Goal: Task Accomplishment & Management: Complete application form

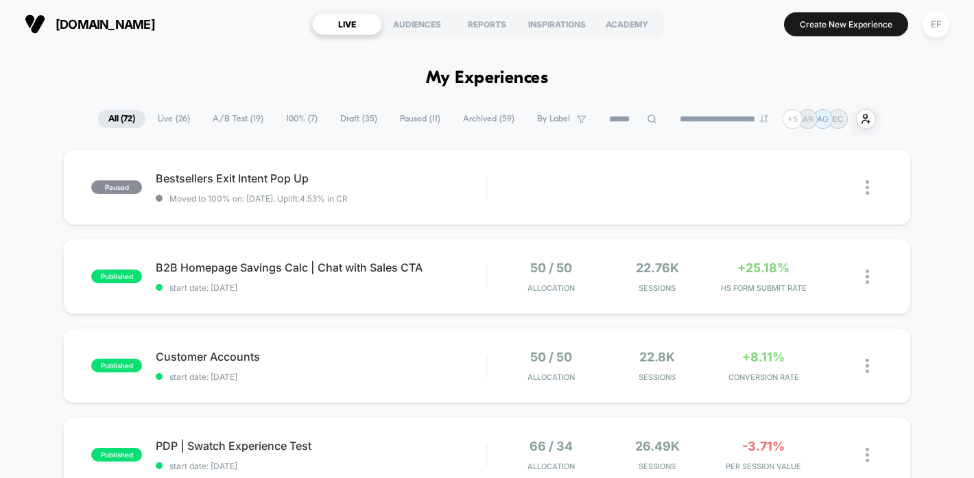
click at [228, 113] on span "A/B Test ( 19 )" at bounding box center [237, 119] width 71 height 19
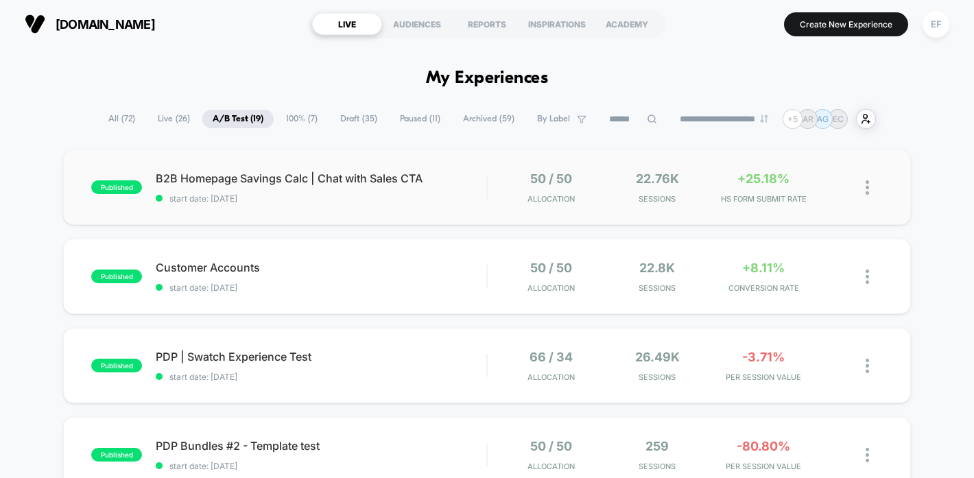
scroll to position [26, 0]
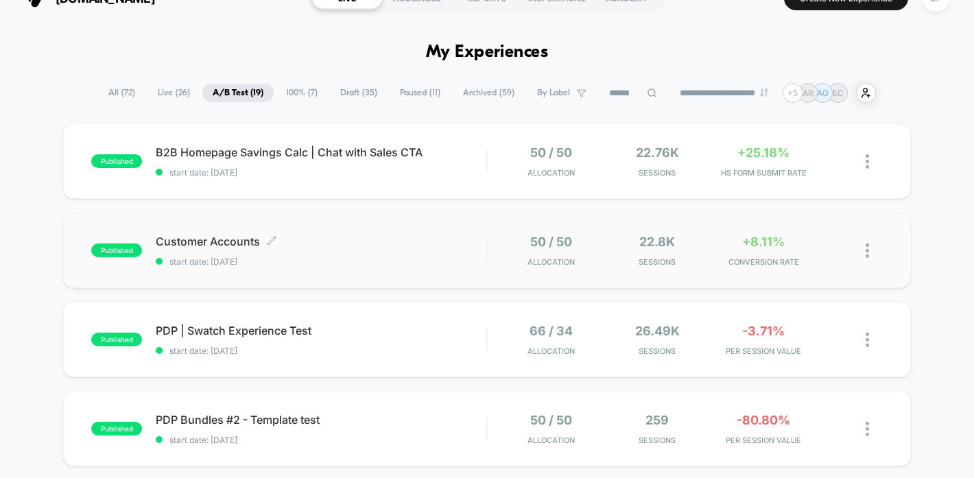
click at [381, 248] on div "Customer Accounts Click to edit experience details Click to edit experience det…" at bounding box center [321, 251] width 331 height 32
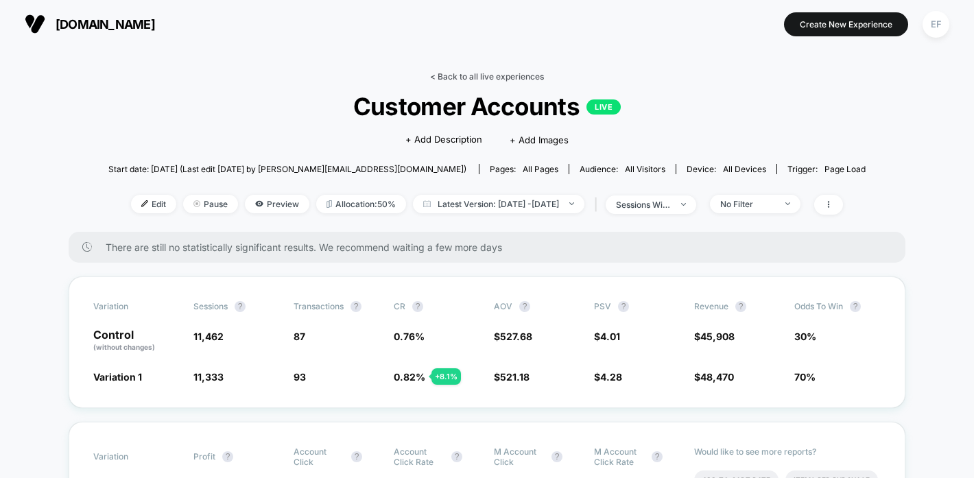
click at [475, 75] on link "< Back to all live experiences" at bounding box center [487, 76] width 114 height 10
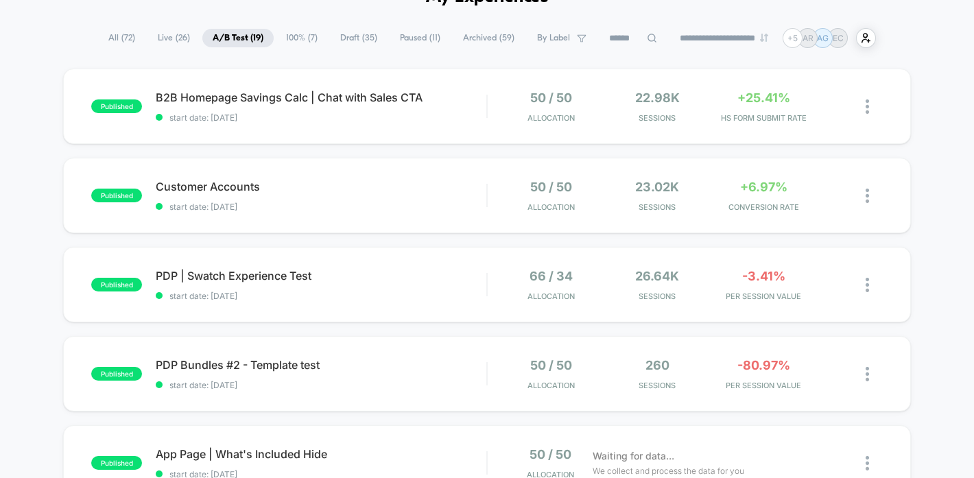
scroll to position [82, 0]
click at [478, 125] on div "published B2B Homepage Savings Calc | Chat with Sales CTA start date: [DATE] 50…" at bounding box center [486, 105] width 847 height 75
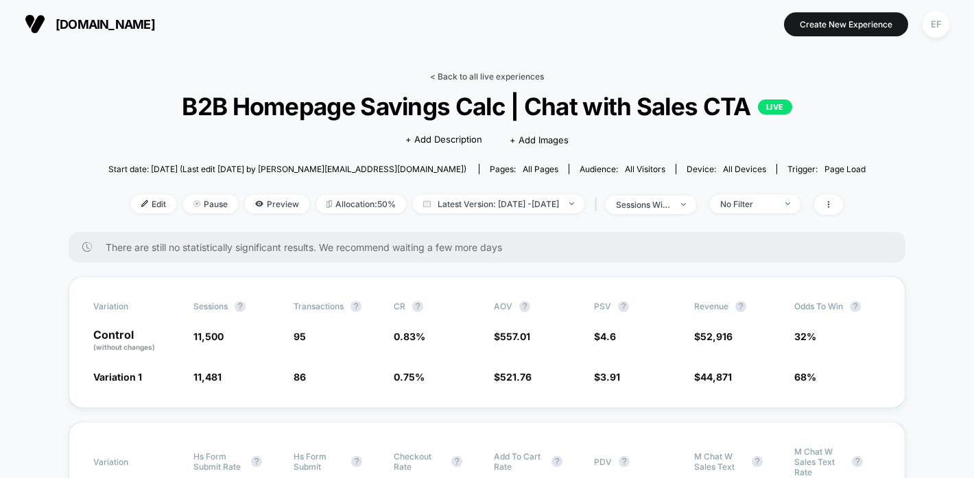
click at [474, 80] on link "< Back to all live experiences" at bounding box center [487, 76] width 114 height 10
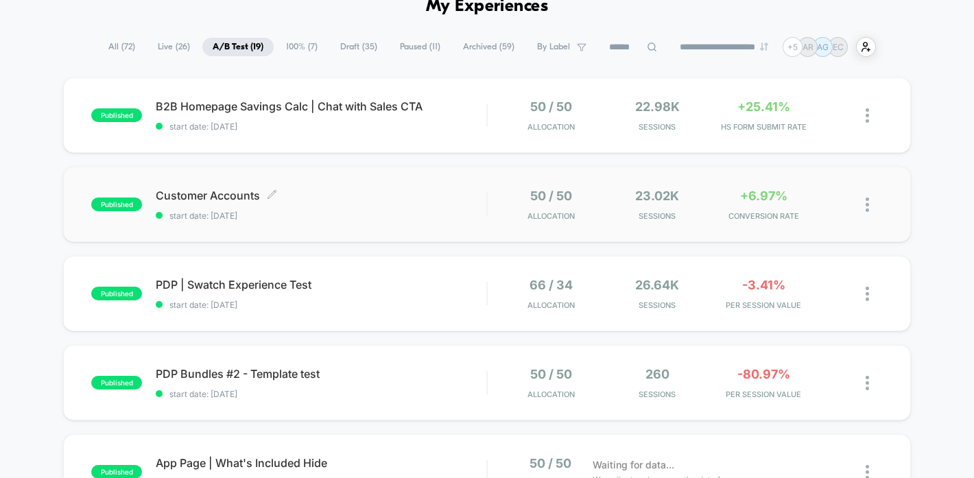
scroll to position [95, 0]
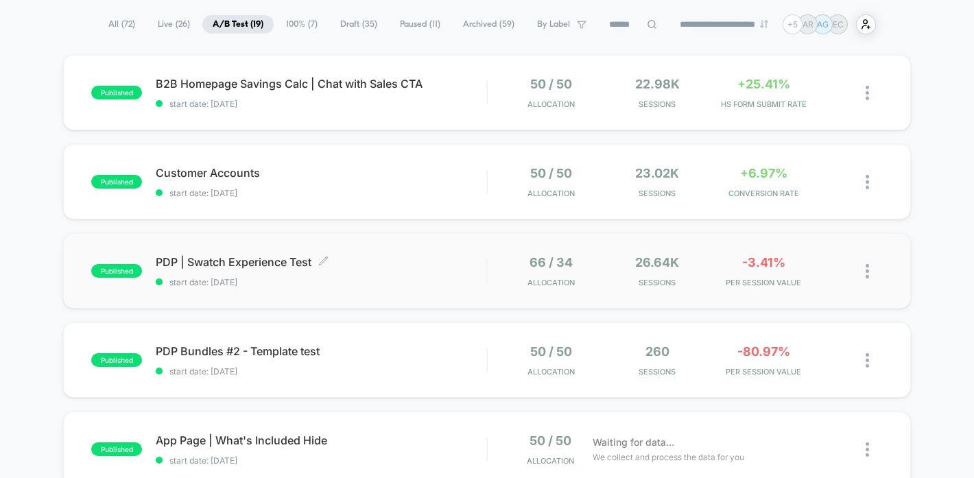
click at [431, 270] on div "PDP | Swatch Experience Test Click to edit experience details Click to edit exp…" at bounding box center [321, 271] width 331 height 32
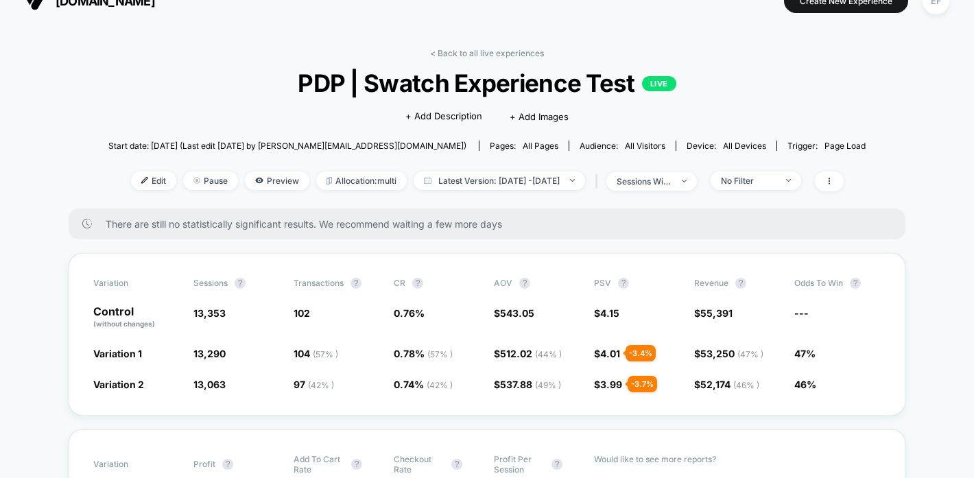
scroll to position [22, 0]
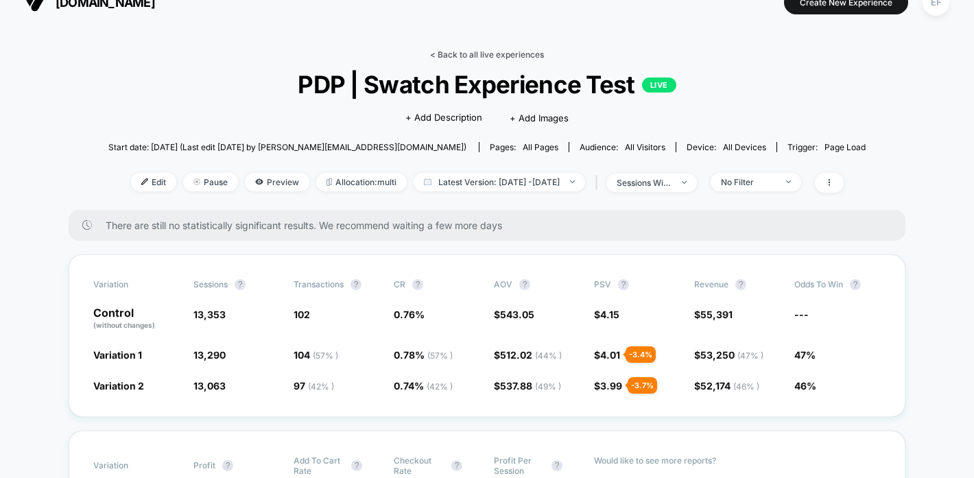
click at [495, 55] on link "< Back to all live experiences" at bounding box center [487, 54] width 114 height 10
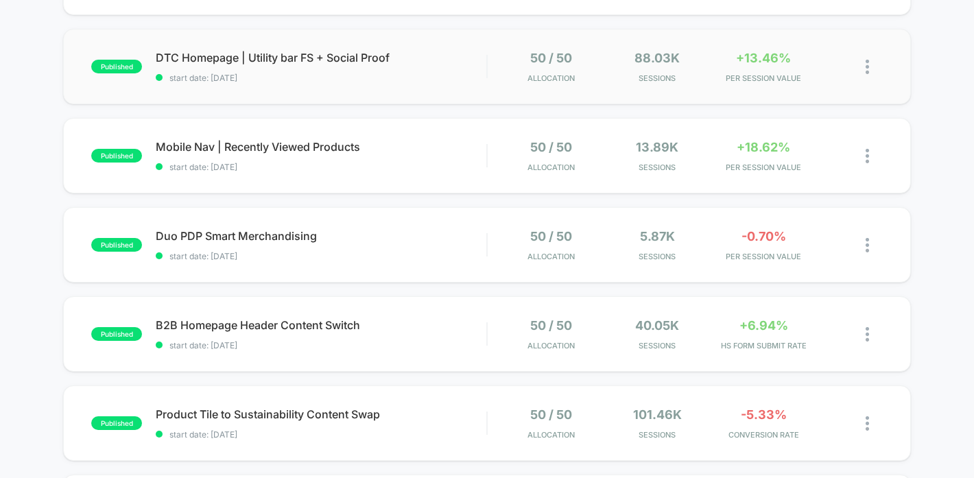
scroll to position [582, 0]
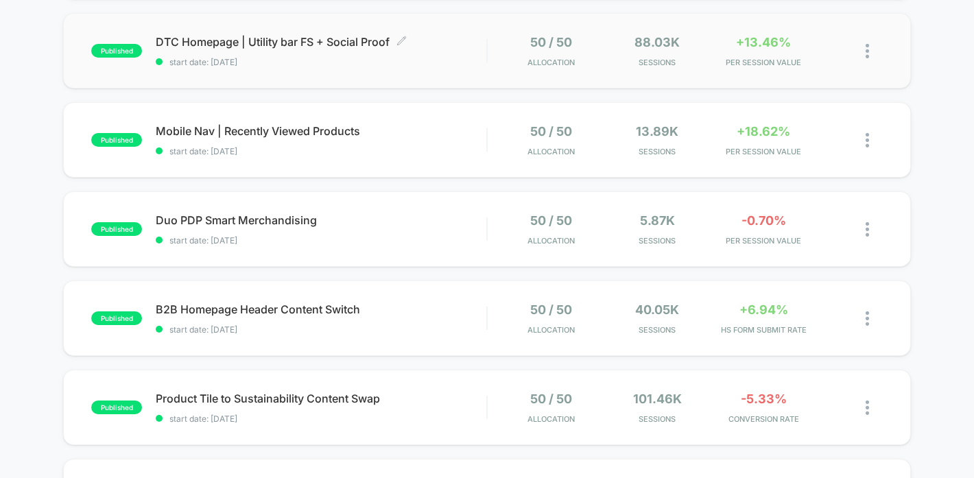
click at [459, 67] on span "start date: [DATE]" at bounding box center [321, 62] width 331 height 10
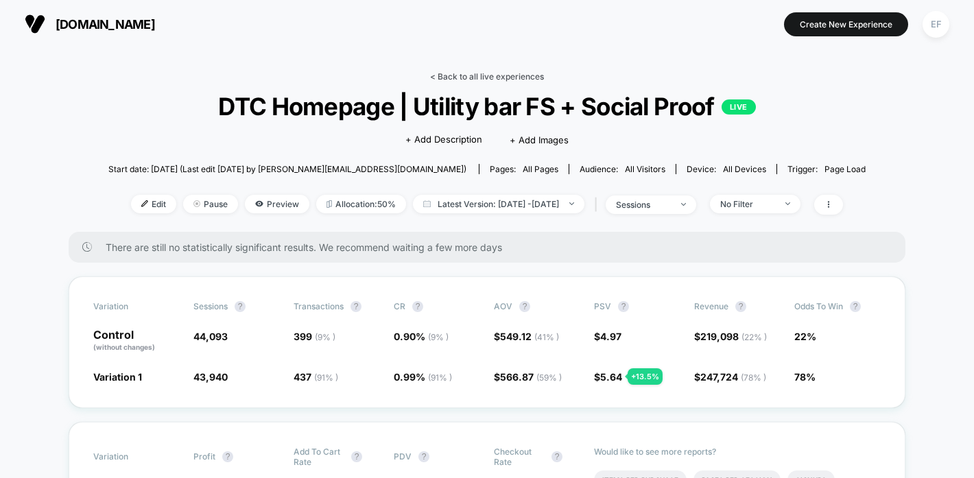
click at [508, 81] on link "< Back to all live experiences" at bounding box center [487, 76] width 114 height 10
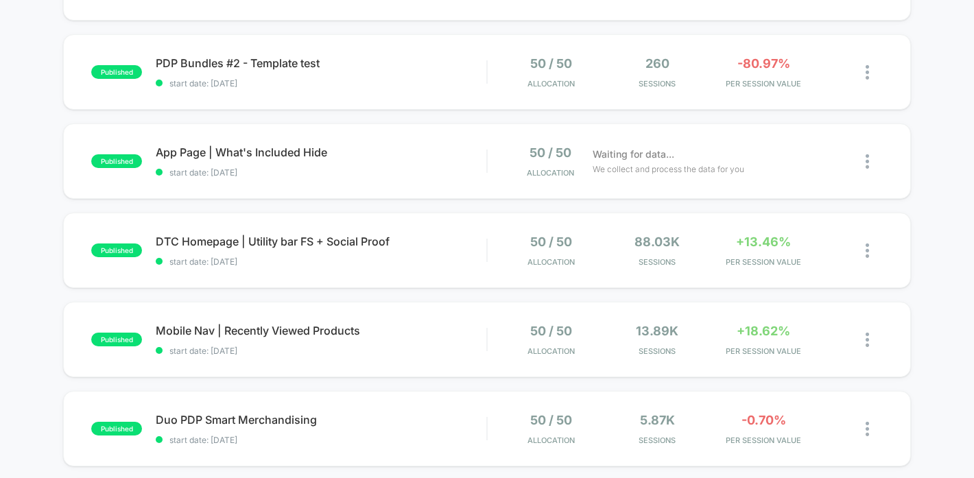
scroll to position [239, 0]
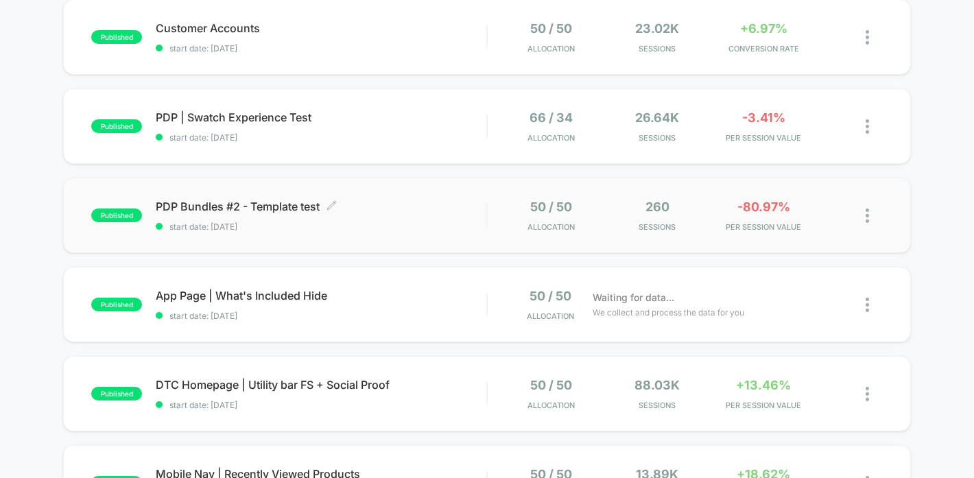
click at [419, 222] on span "start date: [DATE]" at bounding box center [321, 227] width 331 height 10
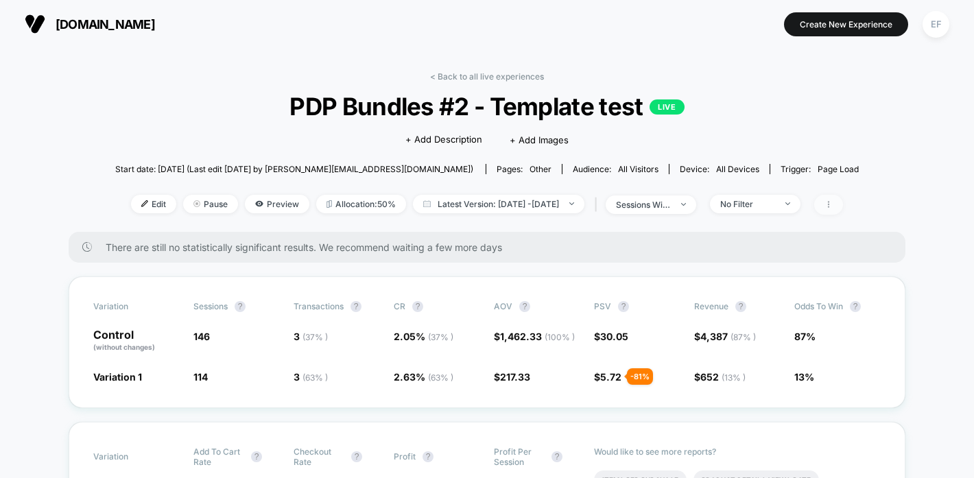
click at [843, 209] on span at bounding box center [828, 205] width 29 height 20
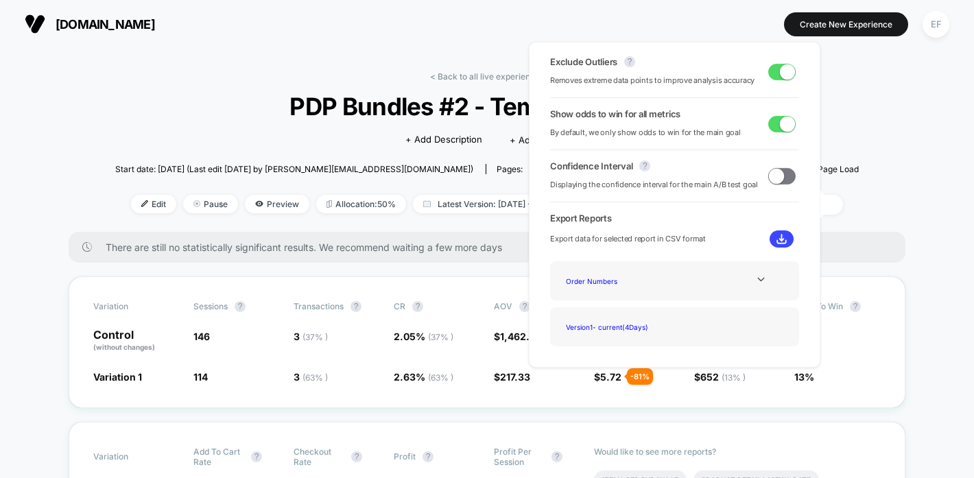
click at [780, 72] on span at bounding box center [787, 71] width 15 height 15
click at [778, 72] on span at bounding box center [776, 71] width 15 height 15
click at [502, 77] on link "< Back to all live experiences" at bounding box center [487, 76] width 114 height 10
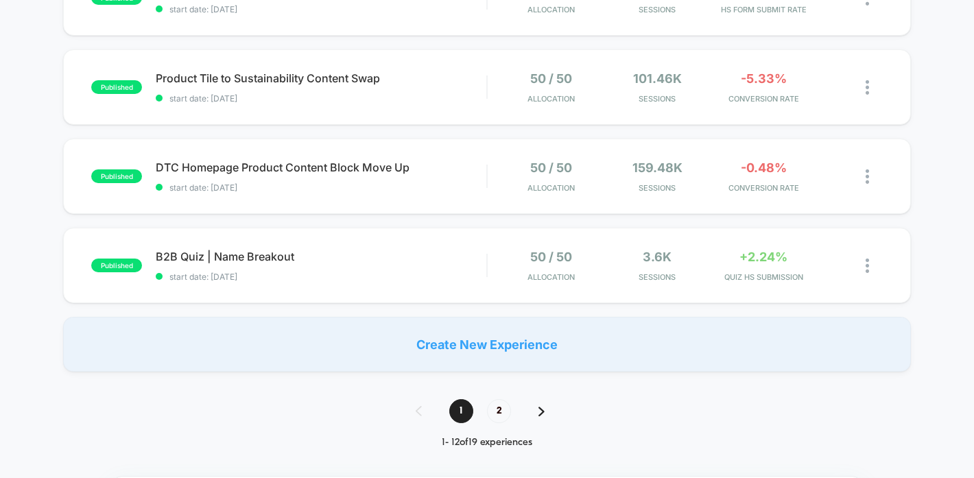
scroll to position [983, 0]
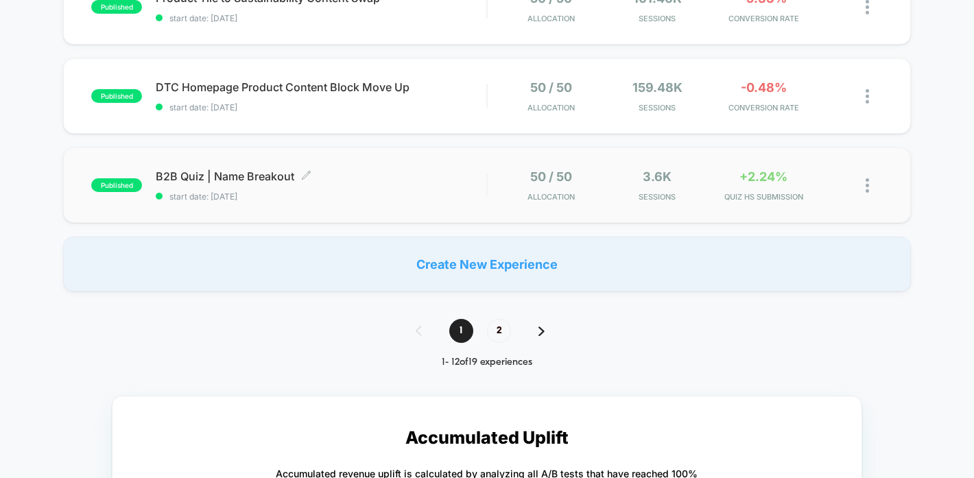
click at [427, 189] on div "B2B Quiz | Name Breakout Click to edit experience details Click to edit experie…" at bounding box center [321, 185] width 331 height 32
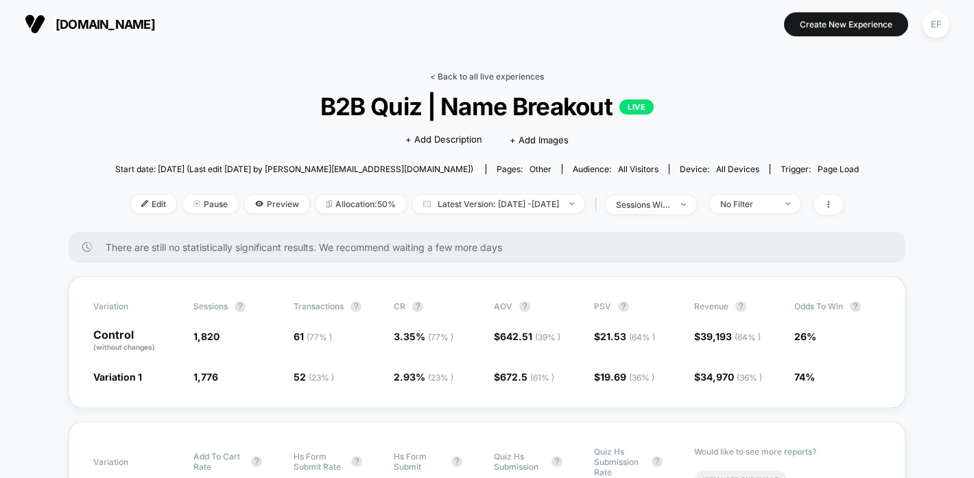
click at [486, 76] on link "< Back to all live experiences" at bounding box center [487, 76] width 114 height 10
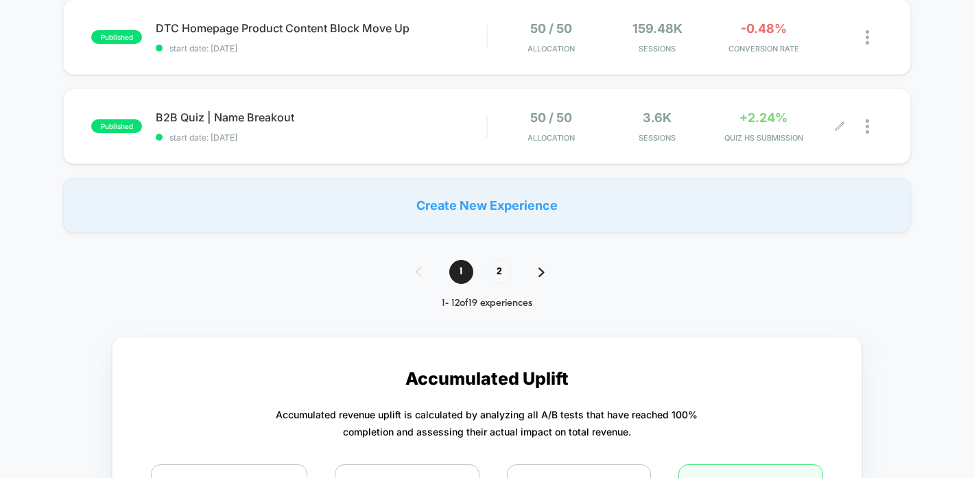
scroll to position [1029, 0]
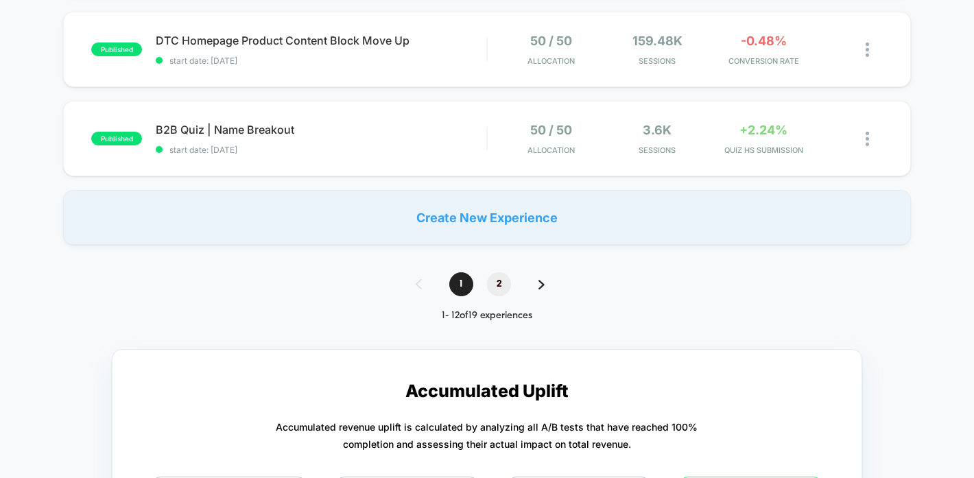
click at [502, 294] on span "2" at bounding box center [499, 284] width 24 height 24
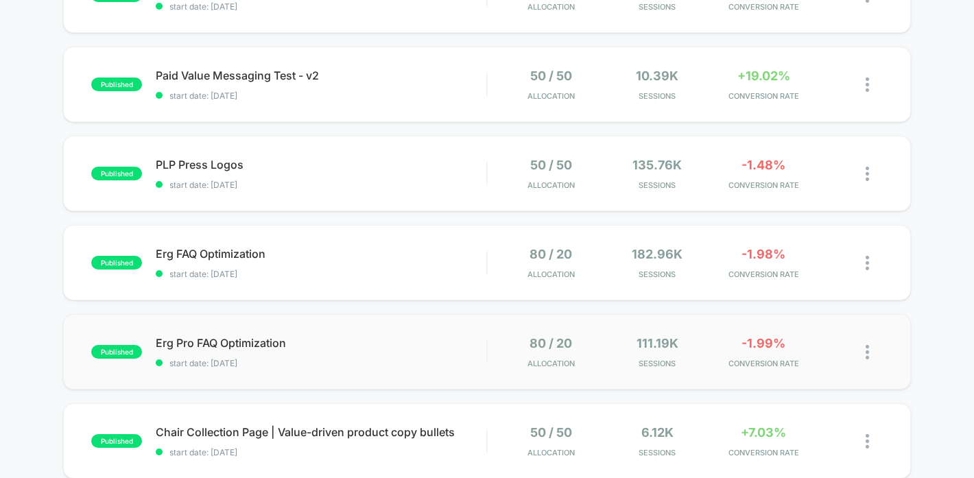
scroll to position [217, 0]
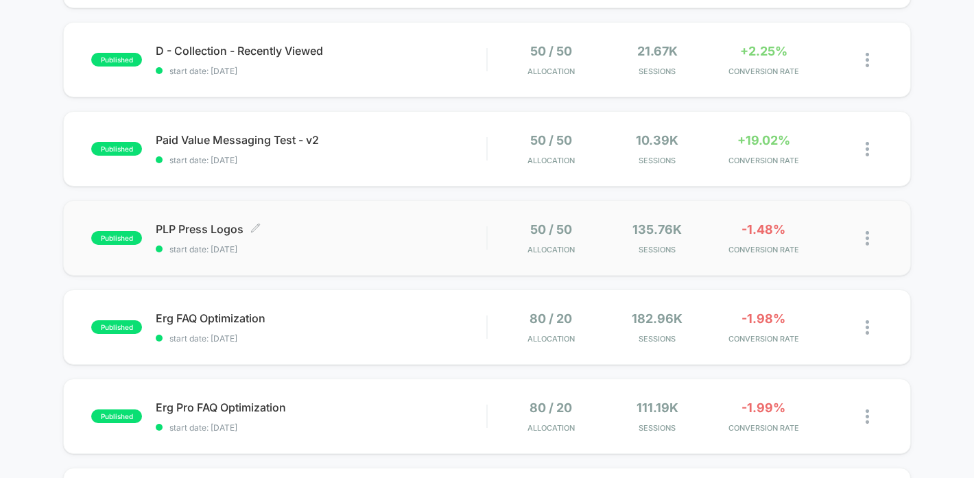
click at [446, 235] on span "PLP Press Logos Click to edit experience details" at bounding box center [321, 229] width 331 height 14
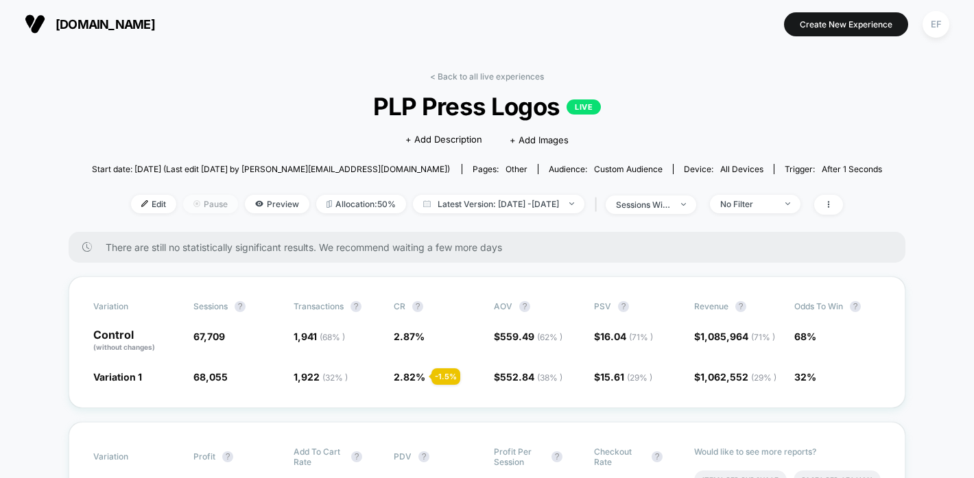
click at [204, 201] on span "Pause" at bounding box center [210, 204] width 55 height 19
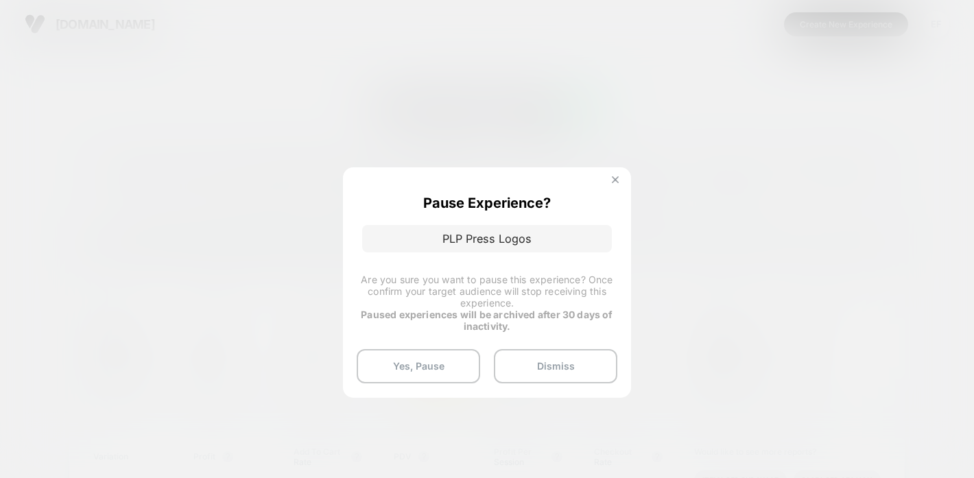
click at [615, 180] on img at bounding box center [615, 179] width 7 height 7
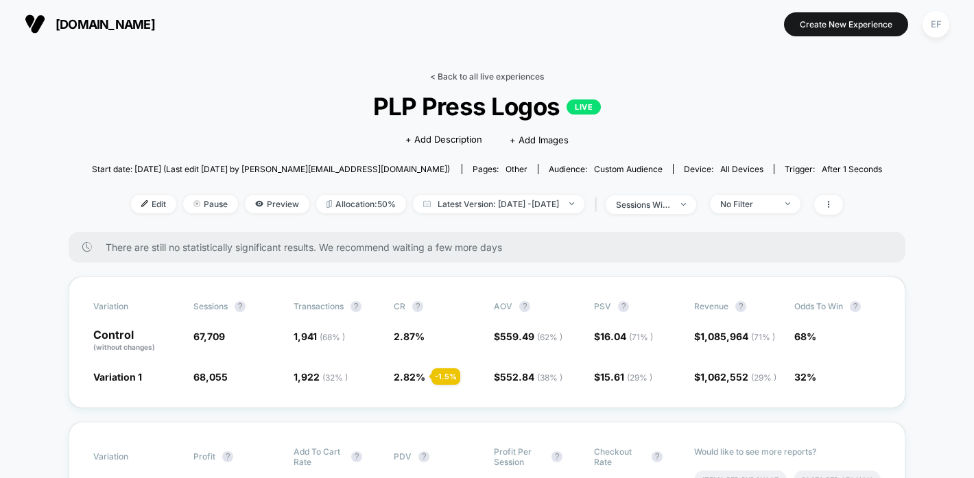
click at [478, 77] on link "< Back to all live experiences" at bounding box center [487, 76] width 114 height 10
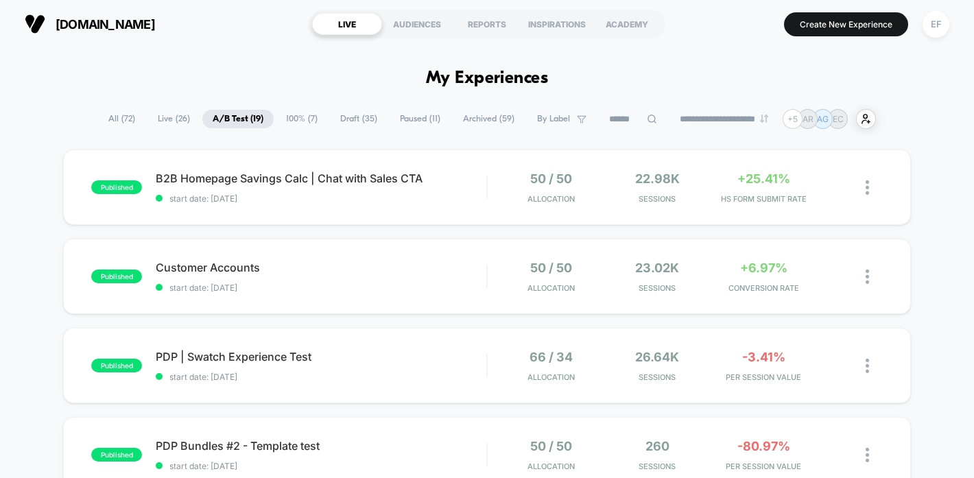
scroll to position [25, 0]
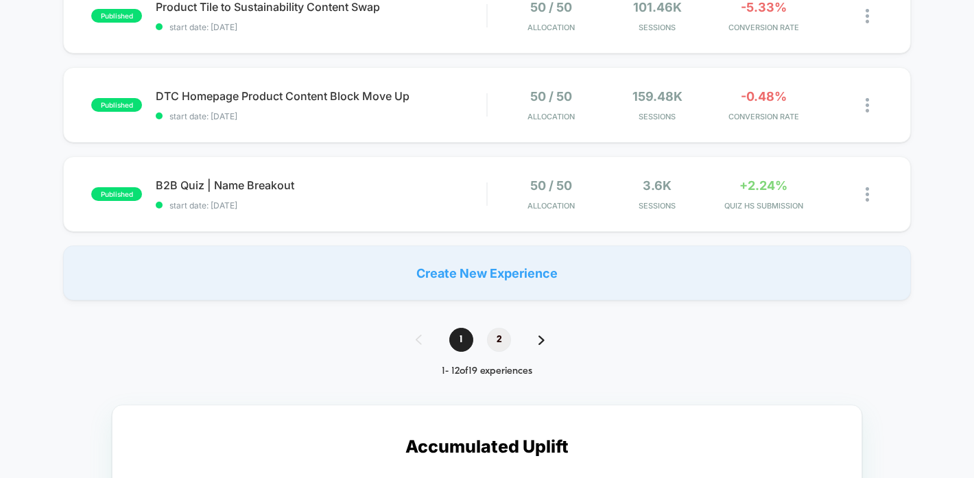
click at [503, 336] on span "2" at bounding box center [499, 340] width 24 height 24
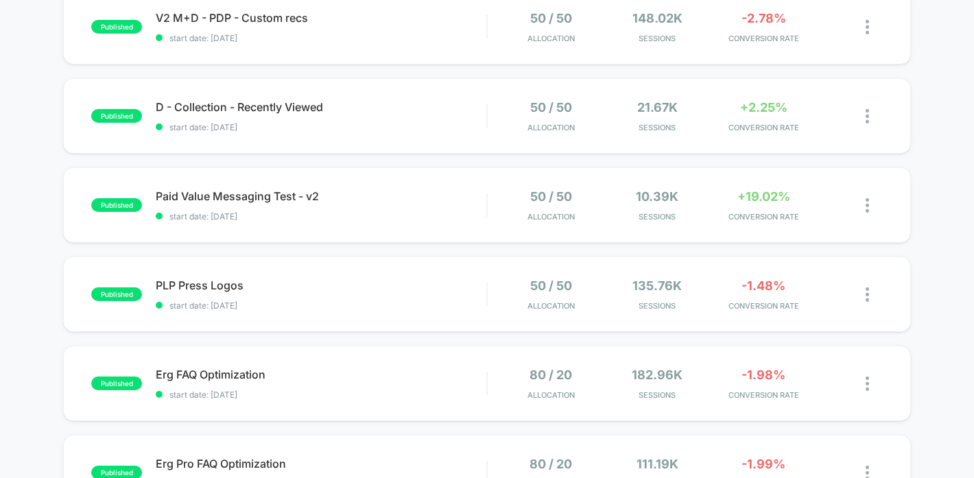
scroll to position [19, 0]
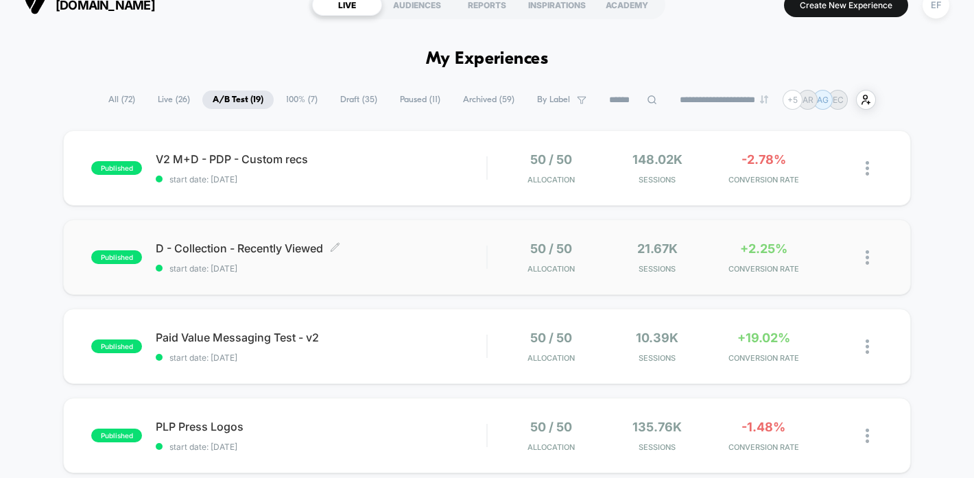
click at [442, 266] on span "start date: [DATE]" at bounding box center [321, 268] width 331 height 10
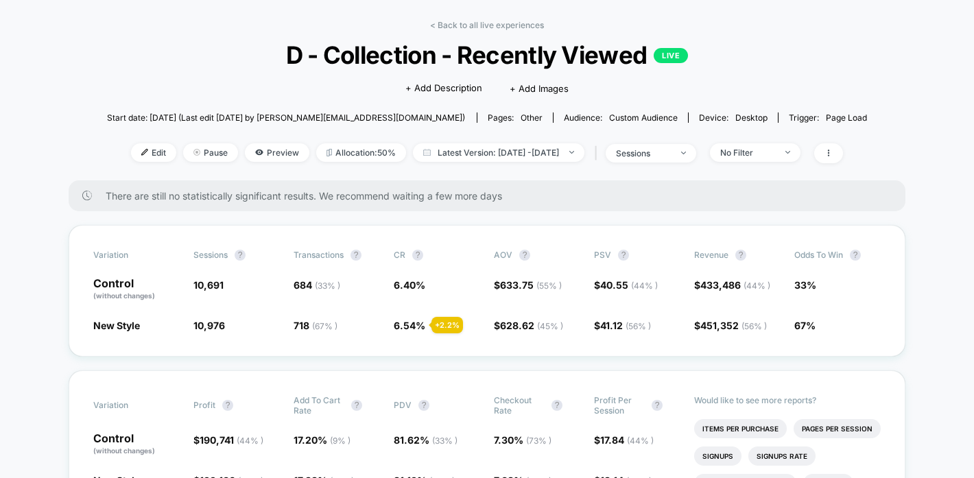
scroll to position [71, 0]
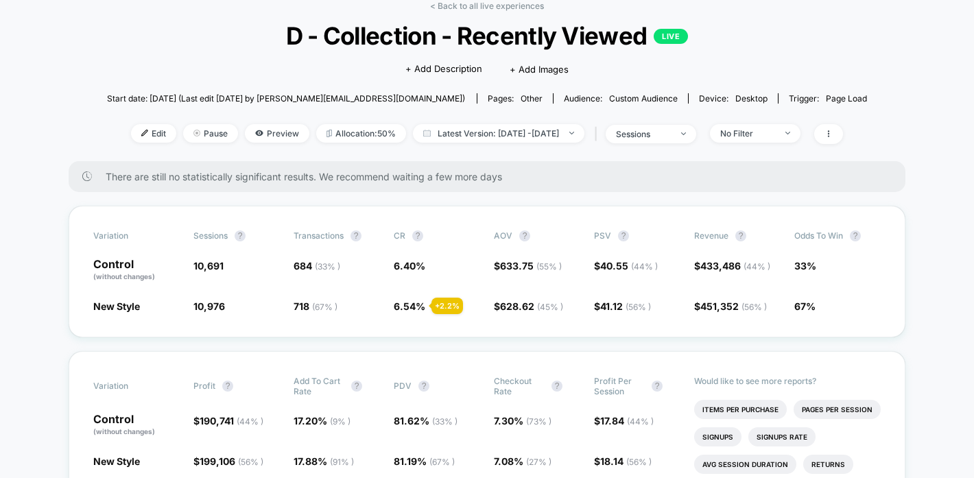
click at [456, 14] on div "< Back to all live experiences D - Collection - Recently Viewed LIVE Click to e…" at bounding box center [487, 81] width 761 height 160
click at [453, 5] on link "< Back to all live experiences" at bounding box center [487, 6] width 114 height 10
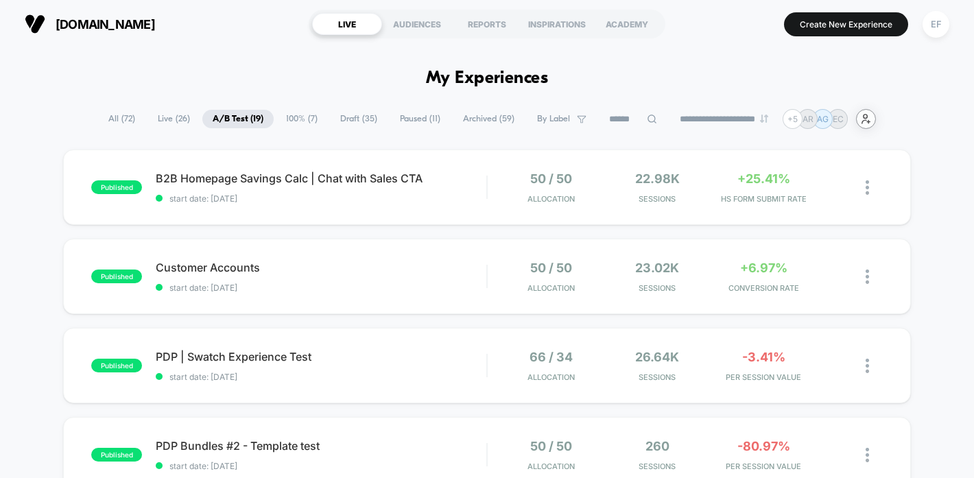
click at [870, 117] on icon at bounding box center [866, 119] width 8 height 9
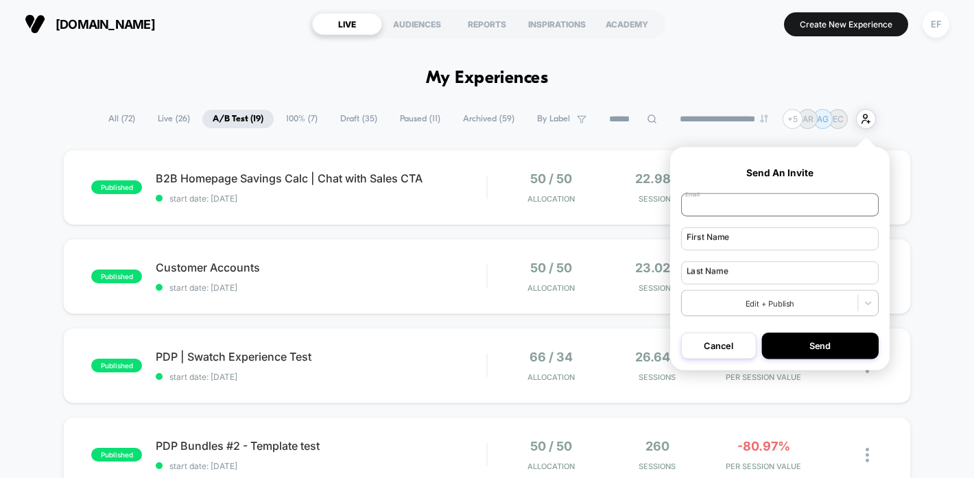
click at [726, 205] on input "email" at bounding box center [780, 204] width 198 height 23
type input "**********"
click at [735, 237] on input "text" at bounding box center [780, 238] width 198 height 23
type input "***"
click at [737, 280] on input "text" at bounding box center [780, 272] width 198 height 23
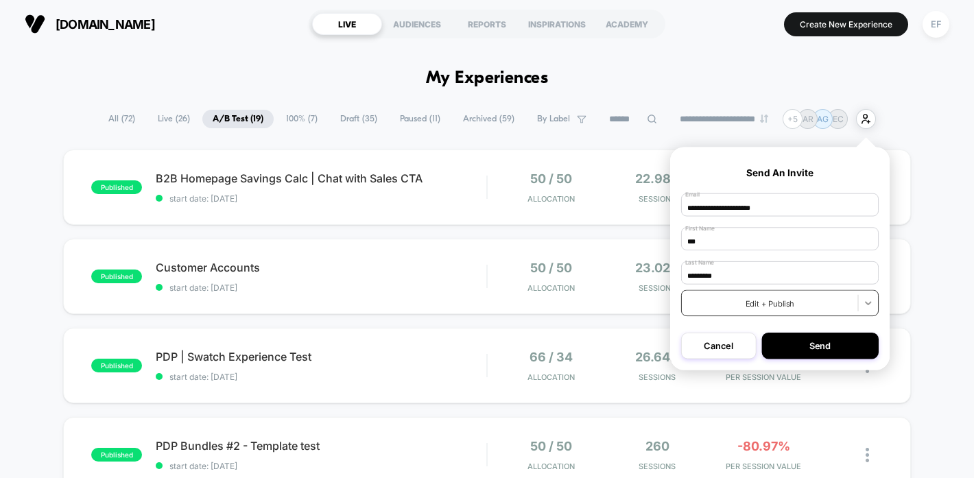
type input "*********"
click at [870, 299] on icon at bounding box center [868, 303] width 11 height 11
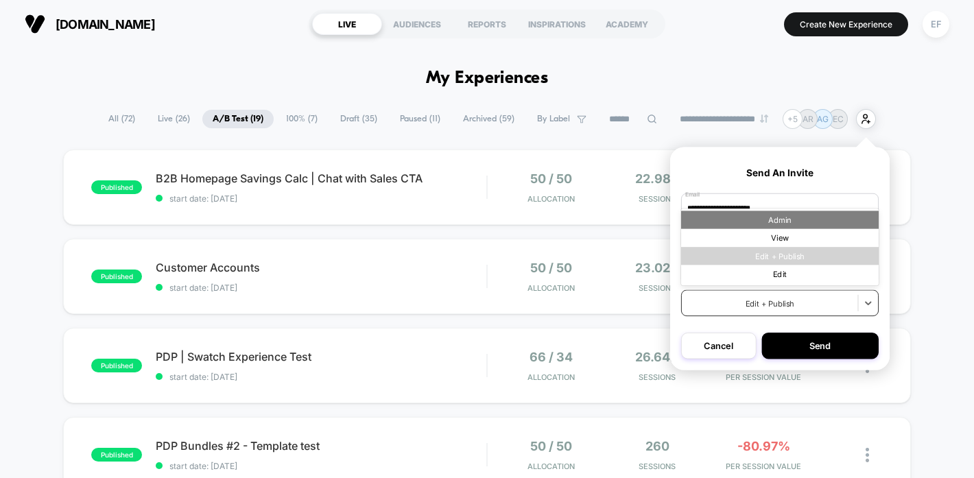
click at [811, 221] on div "Admin" at bounding box center [780, 220] width 198 height 18
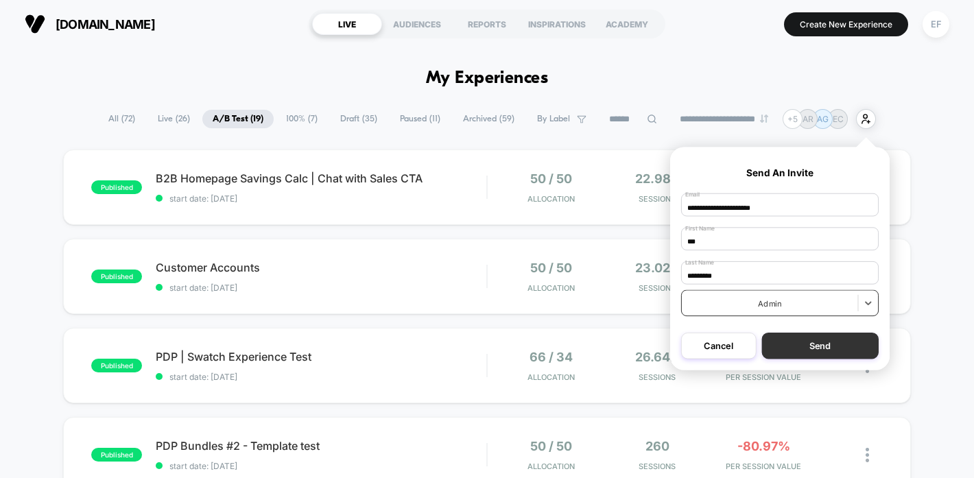
click at [847, 343] on button "Send" at bounding box center [819, 346] width 117 height 26
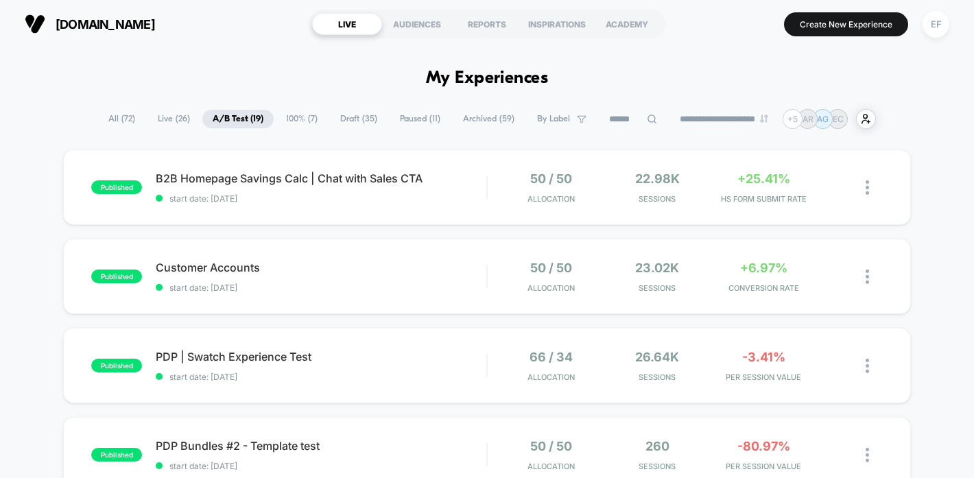
click at [262, 121] on span "A/B Test ( 19 )" at bounding box center [237, 119] width 71 height 19
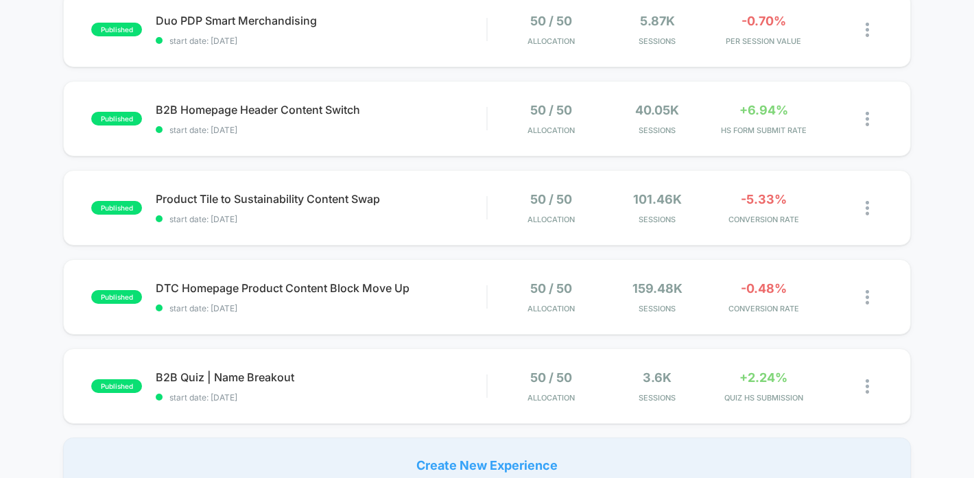
scroll to position [787, 0]
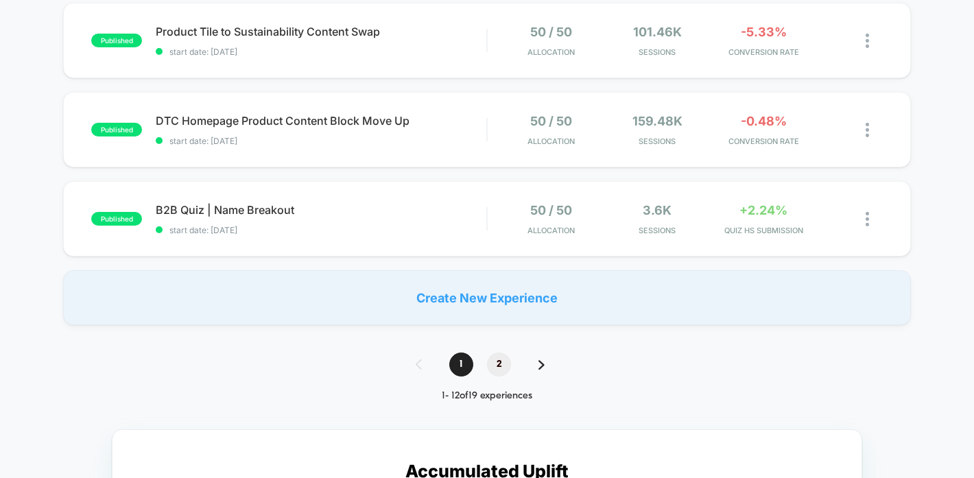
click at [510, 366] on span "2" at bounding box center [499, 365] width 24 height 24
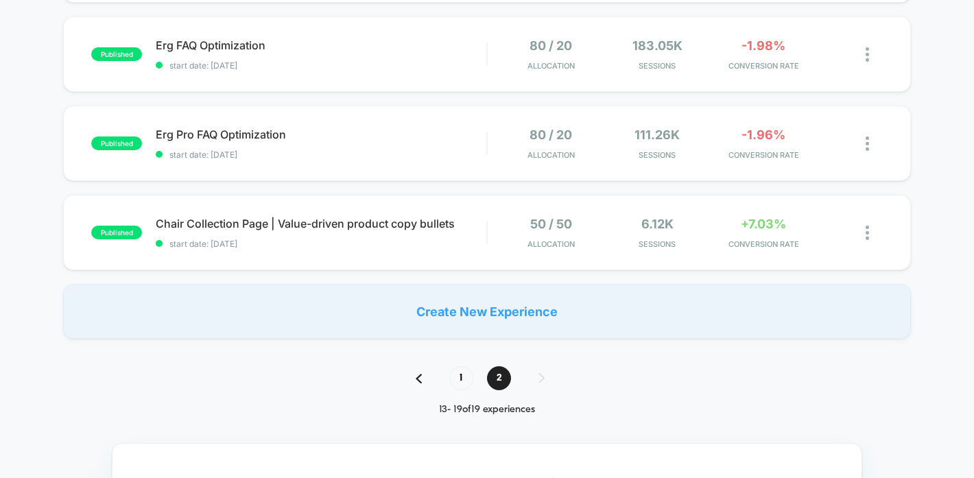
scroll to position [498, 0]
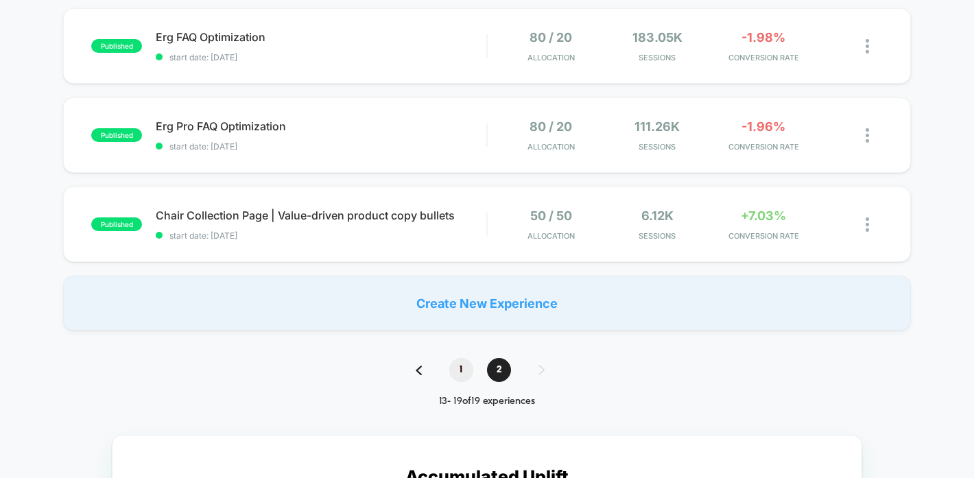
click at [462, 371] on span "1" at bounding box center [461, 370] width 24 height 24
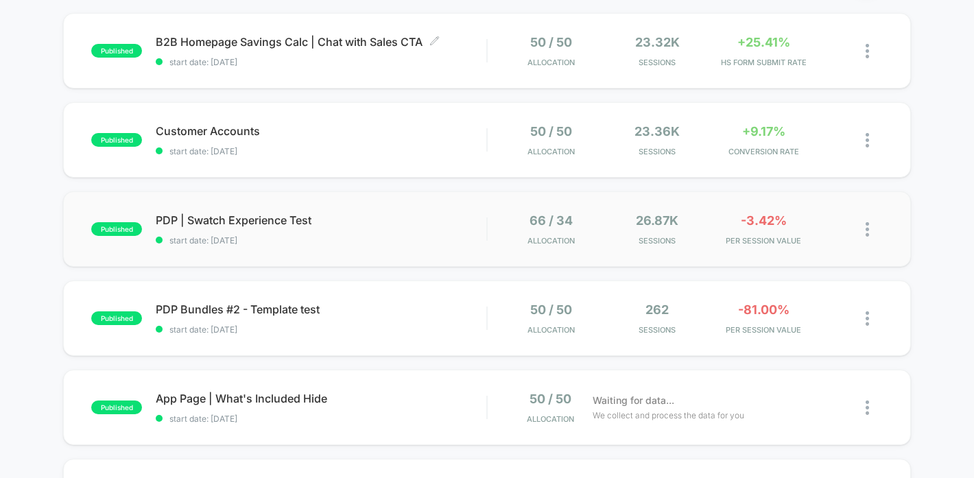
scroll to position [136, 0]
click at [429, 262] on div "published PDP | Swatch Experience Test start date: [DATE] 66 / 34 Allocation 26…" at bounding box center [486, 228] width 847 height 75
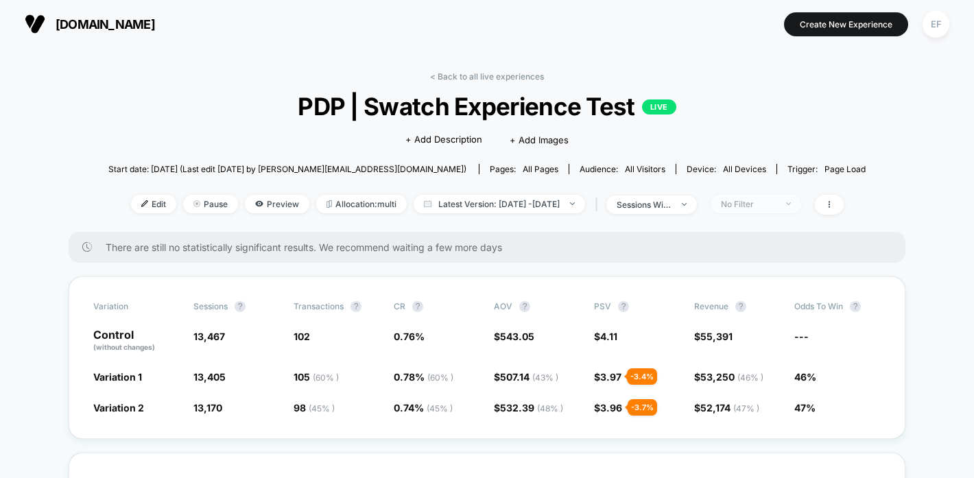
click at [774, 204] on div "No Filter" at bounding box center [748, 204] width 55 height 10
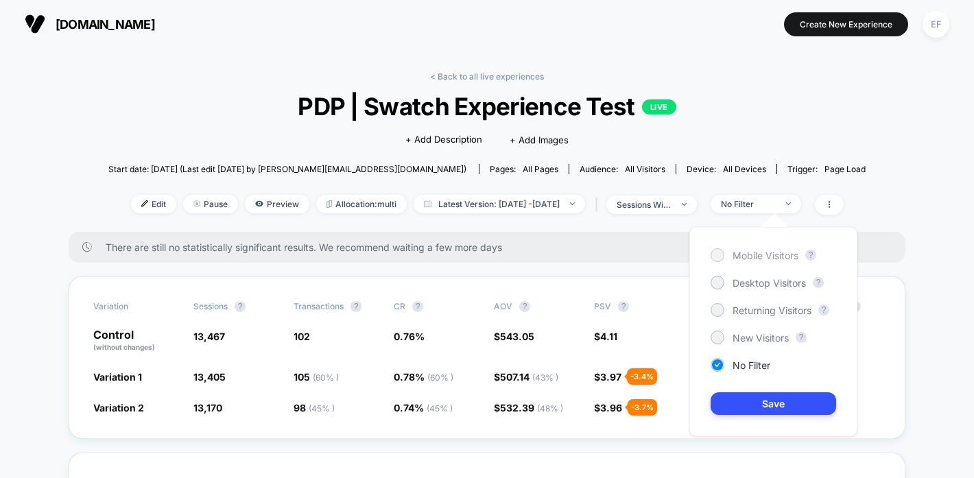
click at [737, 251] on span "Mobile Visitors" at bounding box center [765, 256] width 66 height 12
click at [769, 394] on button "Save" at bounding box center [774, 403] width 126 height 23
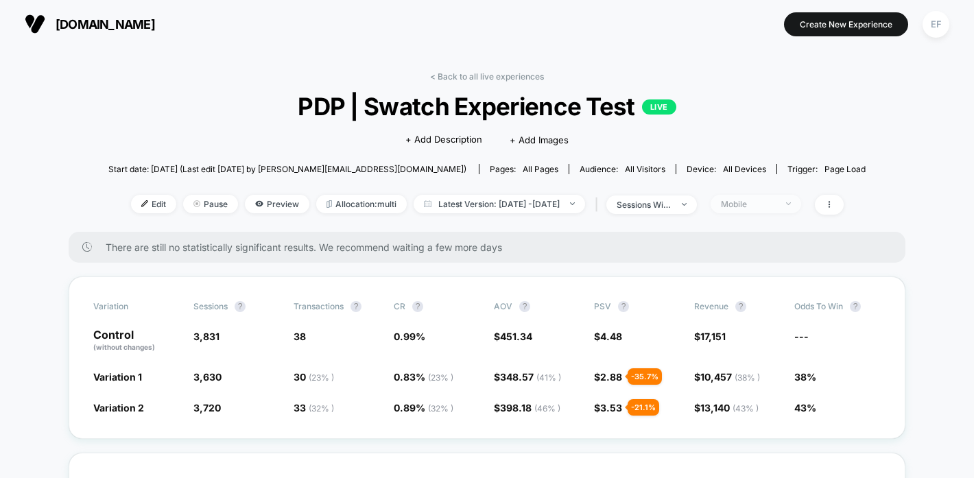
click at [776, 200] on div "Mobile" at bounding box center [748, 204] width 55 height 10
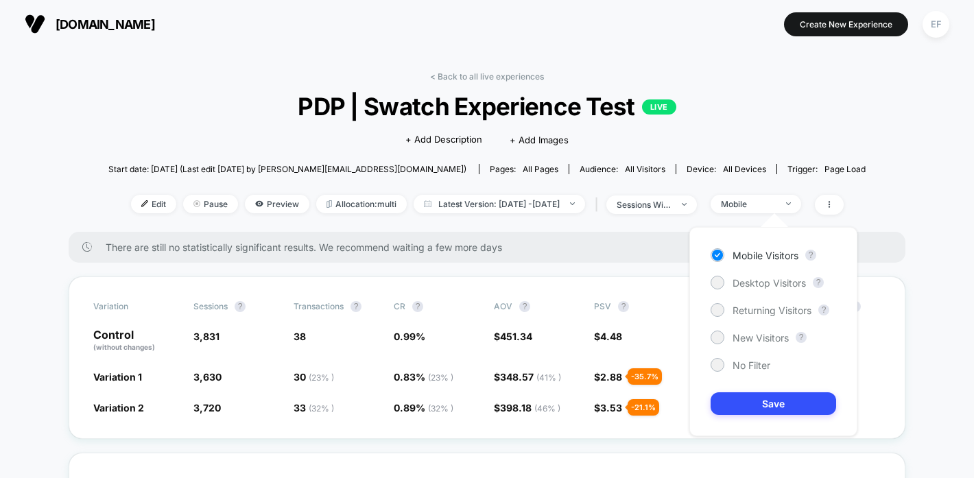
click at [745, 273] on div "Mobile Visitors ? Desktop Visitors ? Returning Visitors ? New Visitors ? No Fil…" at bounding box center [773, 331] width 168 height 209
click at [743, 282] on span "Desktop Visitors" at bounding box center [768, 283] width 73 height 12
click at [778, 399] on button "Save" at bounding box center [774, 403] width 126 height 23
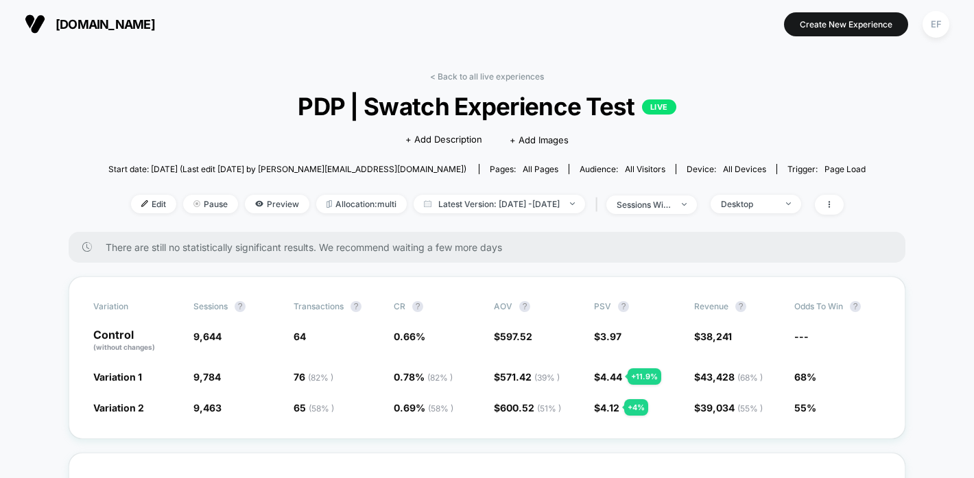
click at [681, 195] on div "| sessions with impression" at bounding box center [644, 205] width 105 height 20
click at [671, 203] on div "sessions with impression" at bounding box center [644, 205] width 55 height 10
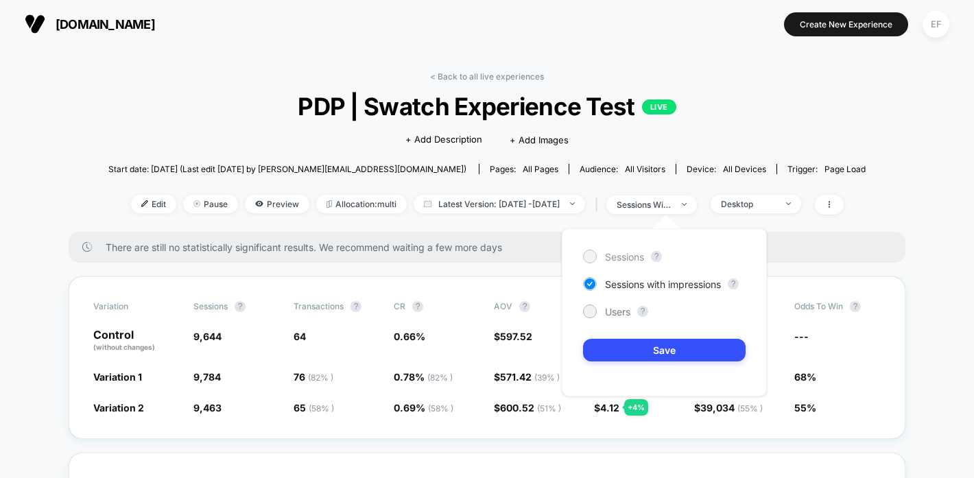
click at [604, 250] on div "Sessions" at bounding box center [613, 257] width 61 height 14
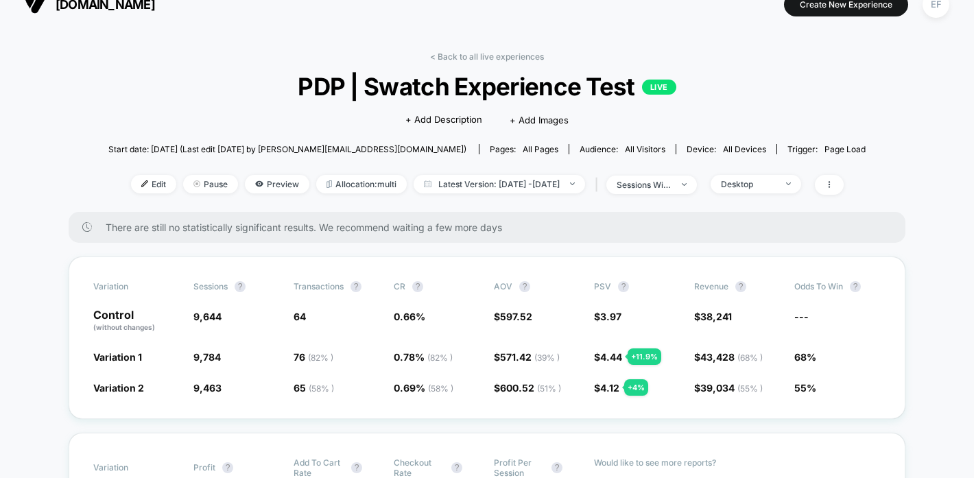
scroll to position [21, 0]
click at [747, 183] on div "Desktop" at bounding box center [748, 183] width 55 height 10
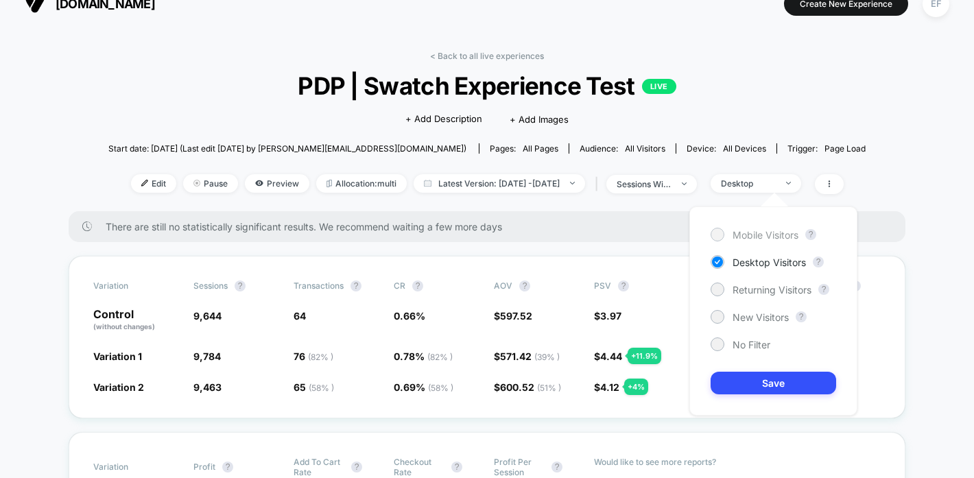
click at [726, 234] on div "Mobile Visitors" at bounding box center [755, 235] width 88 height 14
click at [743, 376] on button "Save" at bounding box center [774, 383] width 126 height 23
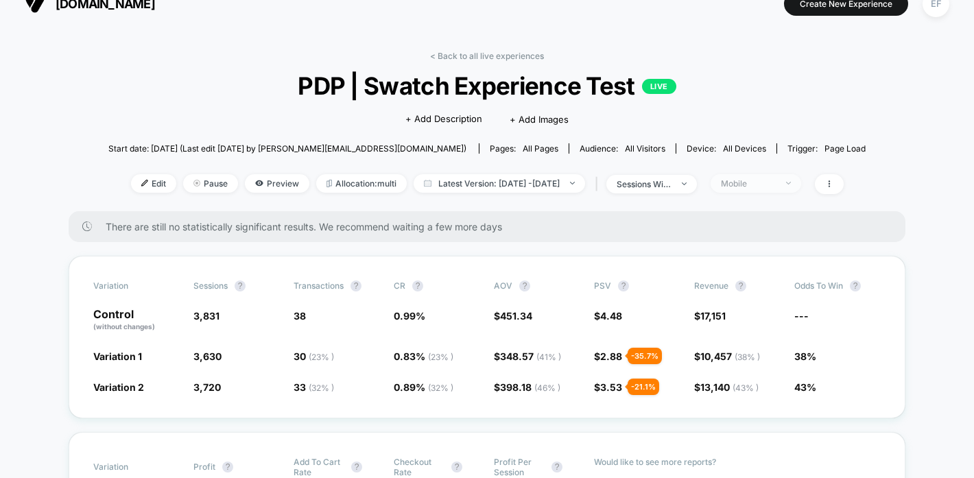
click at [753, 184] on div "Mobile" at bounding box center [748, 183] width 55 height 10
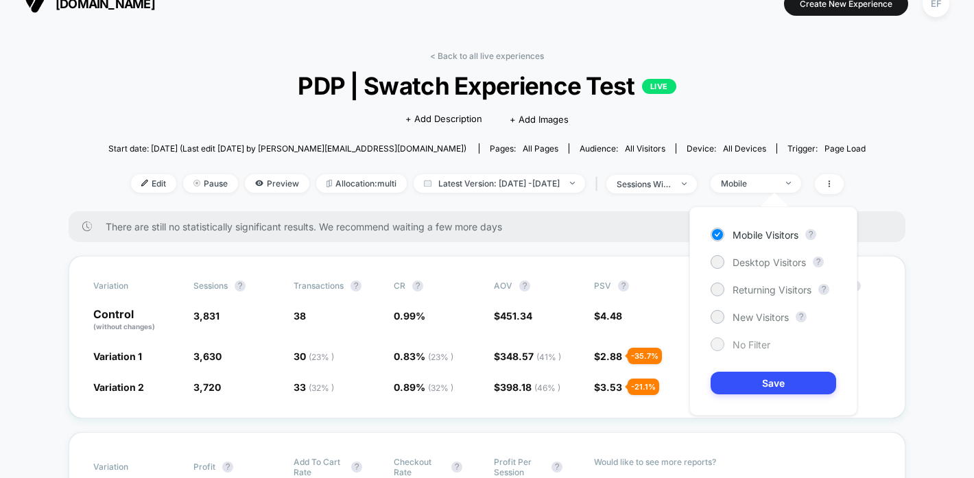
click at [735, 337] on div "No Filter" at bounding box center [741, 344] width 60 height 14
click at [727, 403] on div "Mobile Visitors ? Desktop Visitors ? Returning Visitors ? New Visitors ? No Fil…" at bounding box center [773, 310] width 168 height 209
click at [730, 381] on button "Save" at bounding box center [774, 383] width 126 height 23
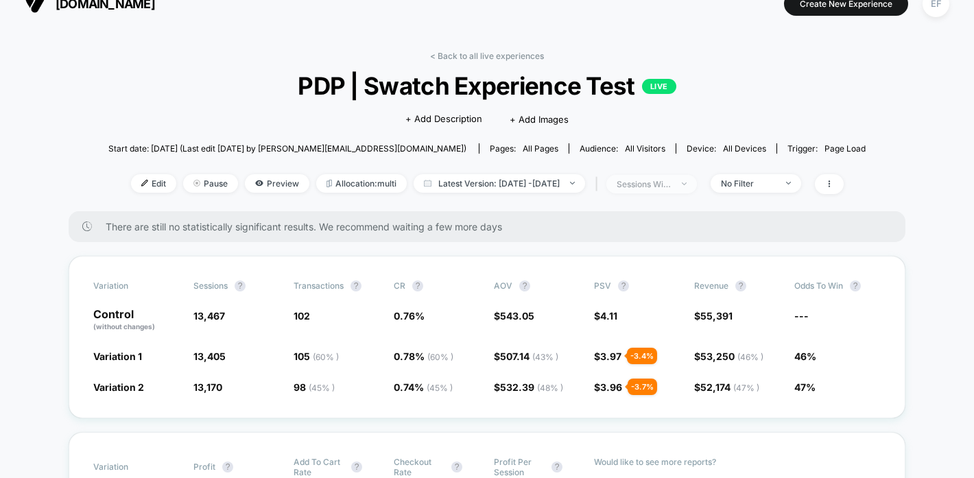
click at [695, 181] on span "sessions with impression" at bounding box center [651, 184] width 91 height 19
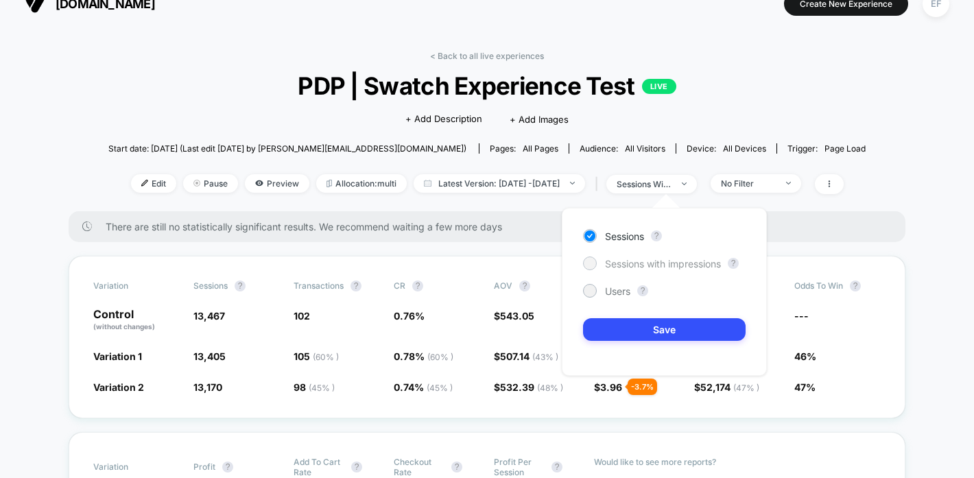
click at [619, 264] on span "Sessions with impressions" at bounding box center [663, 264] width 116 height 12
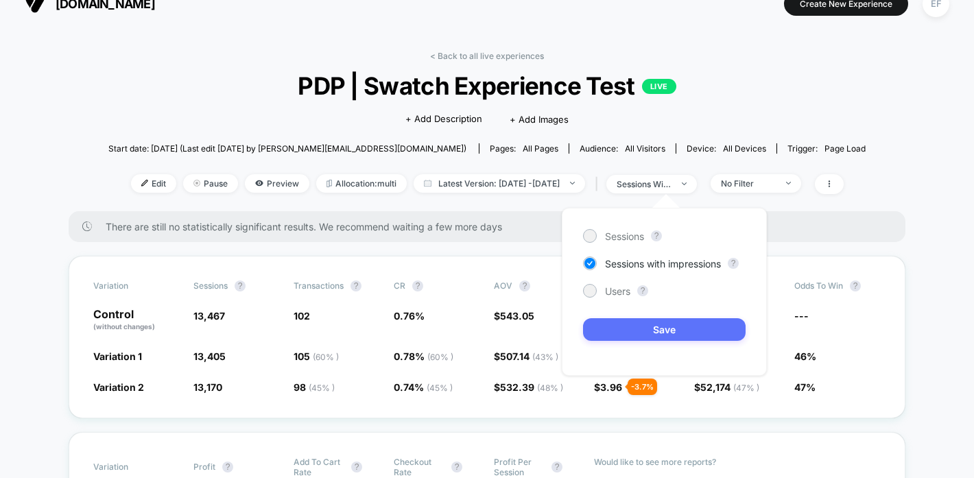
click at [619, 327] on button "Save" at bounding box center [664, 329] width 163 height 23
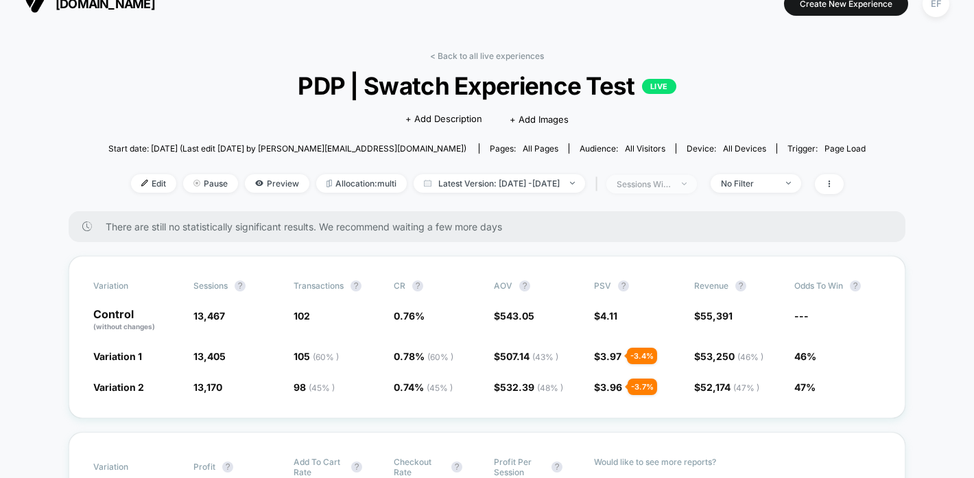
click at [697, 190] on span "sessions with impression" at bounding box center [651, 184] width 91 height 19
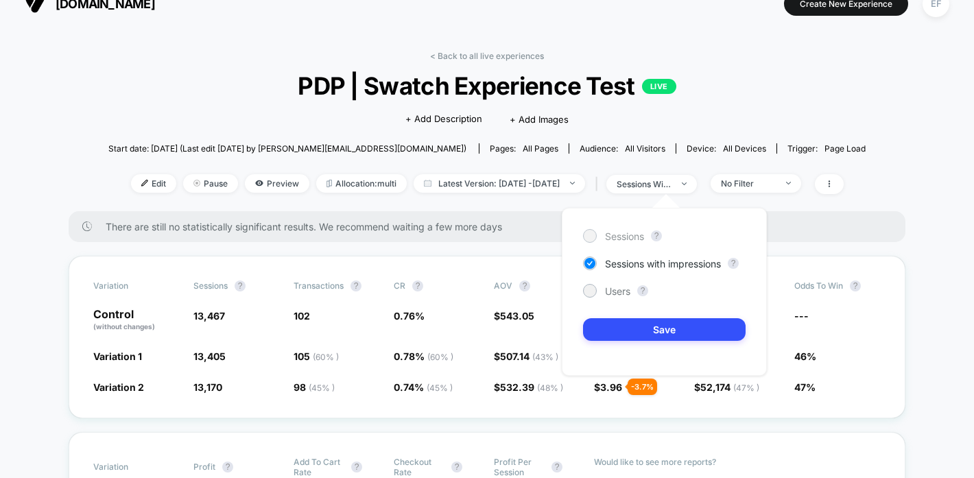
click at [621, 234] on span "Sessions" at bounding box center [624, 236] width 39 height 12
click at [643, 325] on button "Save" at bounding box center [664, 329] width 163 height 23
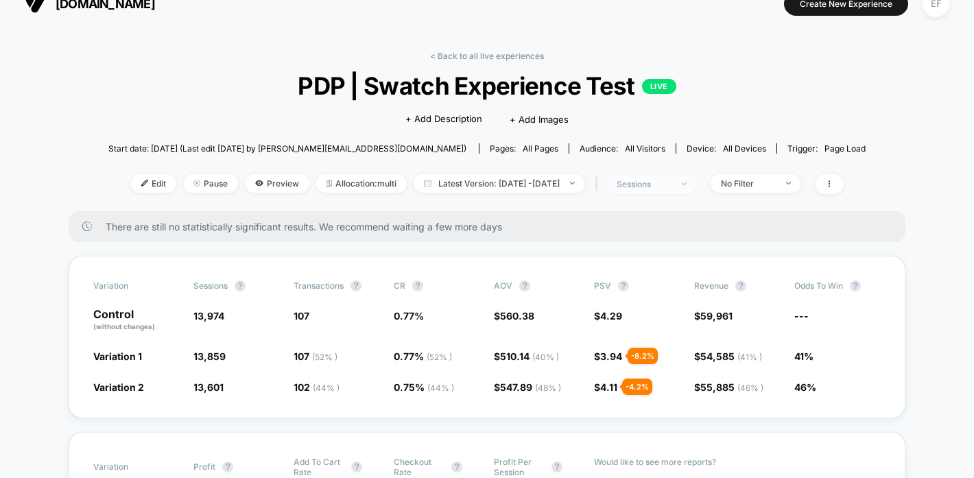
click at [671, 181] on div "sessions" at bounding box center [644, 184] width 55 height 10
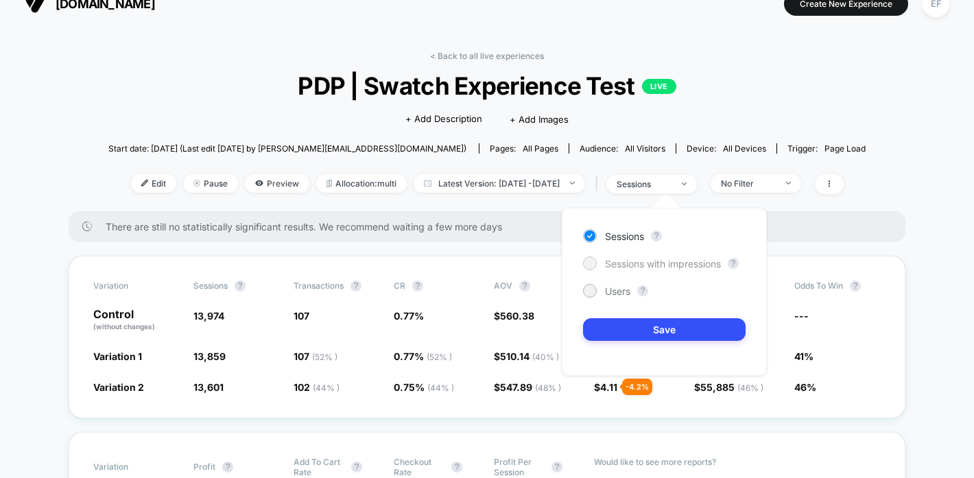
click at [656, 270] on div "Sessions with impressions" at bounding box center [652, 264] width 138 height 14
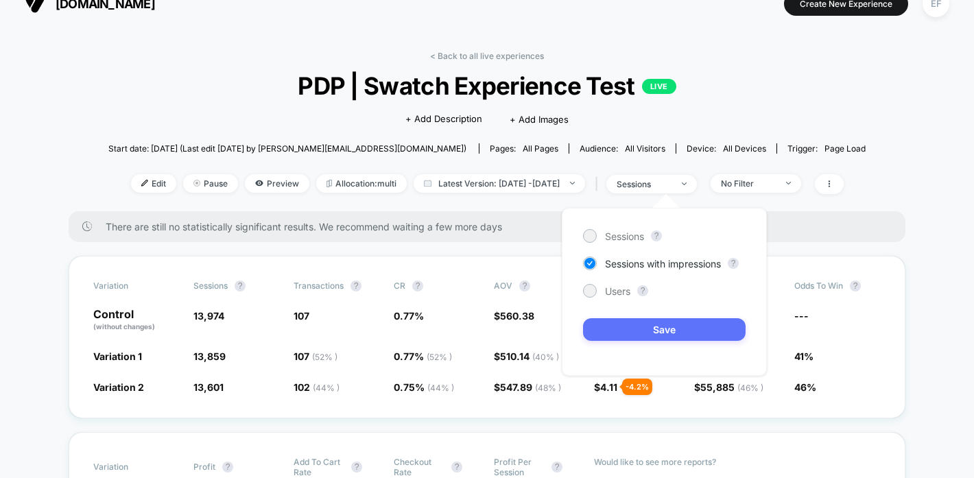
click at [678, 333] on button "Save" at bounding box center [664, 329] width 163 height 23
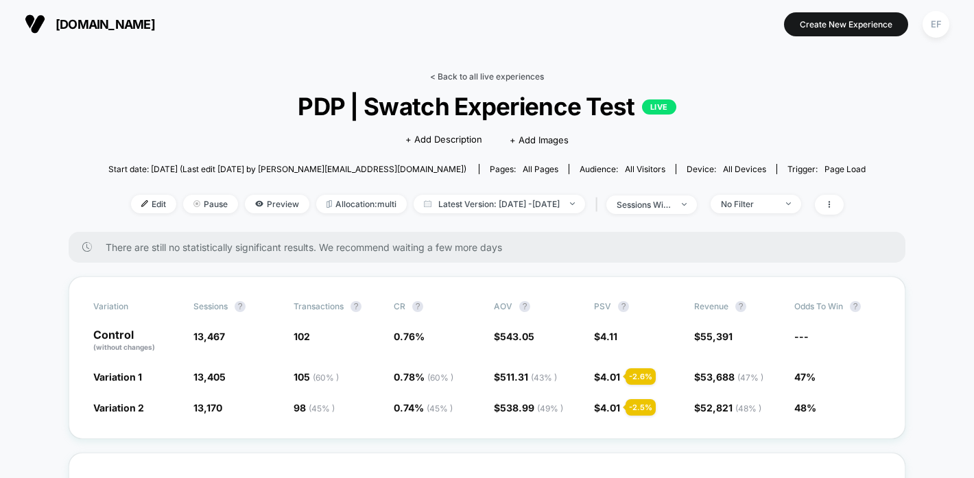
click at [504, 73] on link "< Back to all live experiences" at bounding box center [487, 76] width 114 height 10
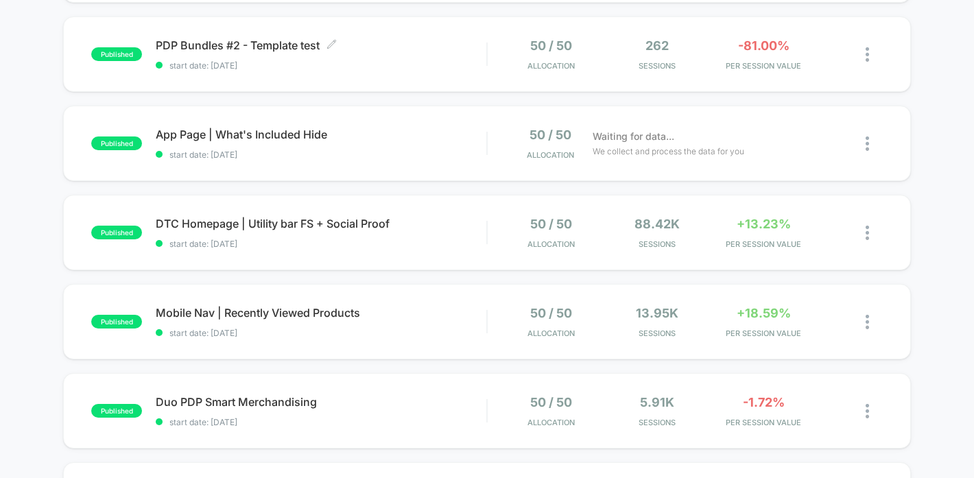
scroll to position [409, 0]
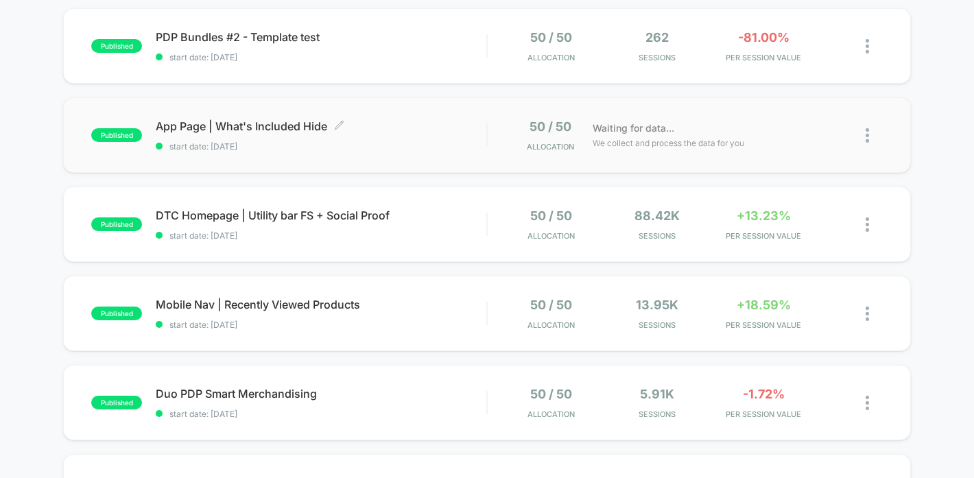
click at [468, 144] on span "start date: [DATE]" at bounding box center [321, 146] width 331 height 10
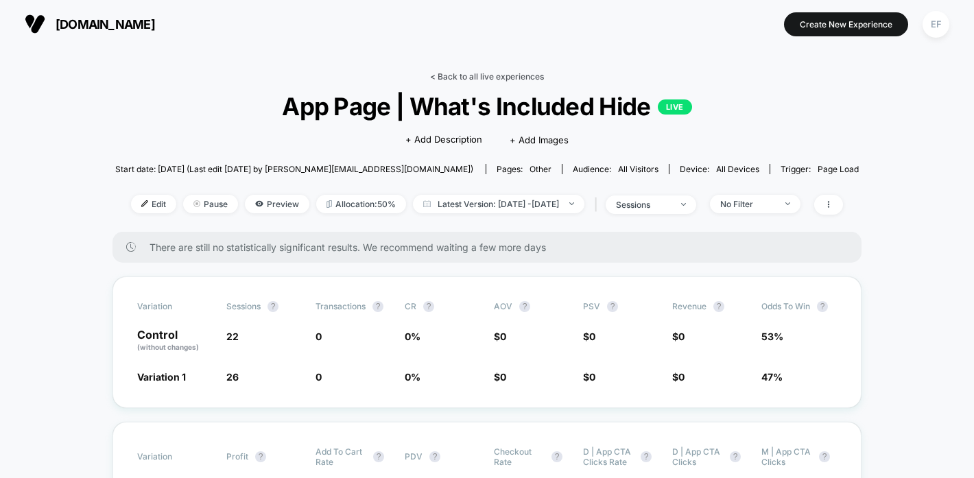
click at [478, 73] on link "< Back to all live experiences" at bounding box center [487, 76] width 114 height 10
